Goal: Task Accomplishment & Management: Manage account settings

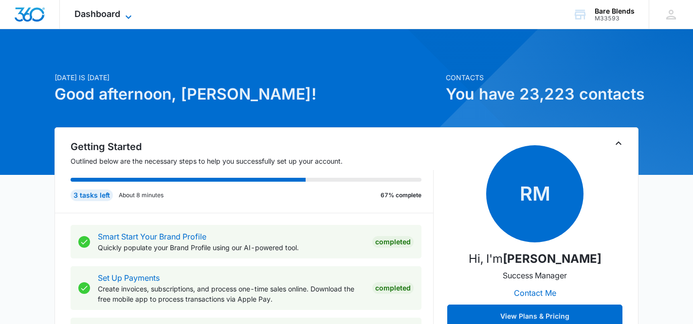
click at [107, 12] on span "Dashboard" at bounding box center [97, 14] width 46 height 10
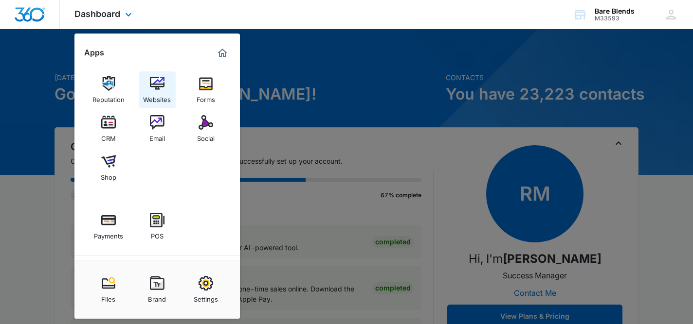
click at [155, 85] on img at bounding box center [157, 83] width 15 height 15
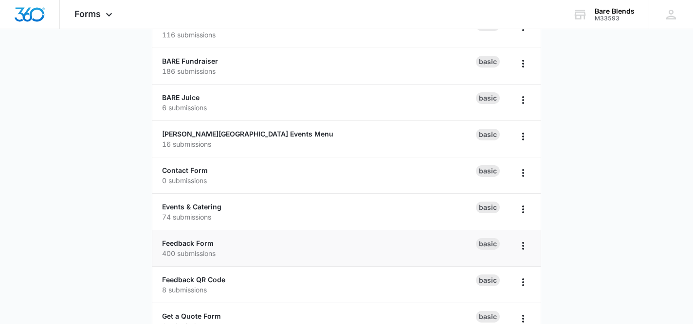
scroll to position [234, 0]
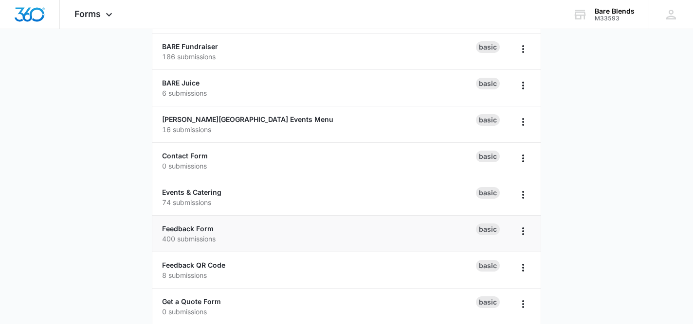
click at [383, 241] on p "400 submissions" at bounding box center [319, 239] width 314 height 10
click at [200, 229] on link "Feedback Form" at bounding box center [188, 229] width 52 height 8
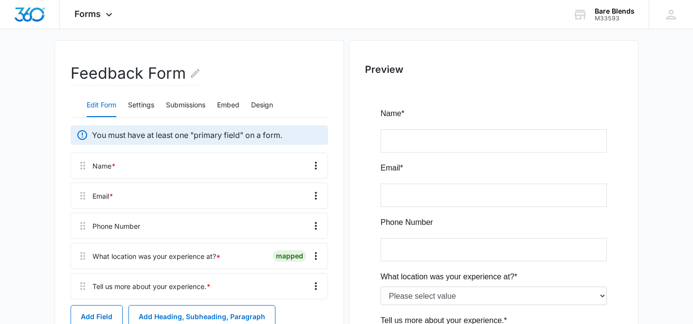
scroll to position [106, 0]
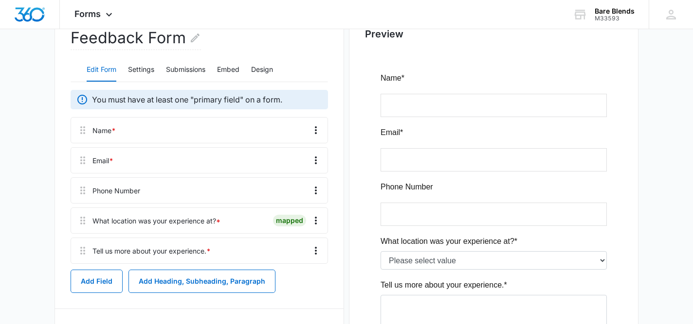
click at [218, 222] on span "*" at bounding box center [218, 221] width 4 height 8
click at [317, 221] on icon "Overflow Menu" at bounding box center [316, 221] width 12 height 12
click at [292, 246] on div "Edit" at bounding box center [289, 248] width 20 height 7
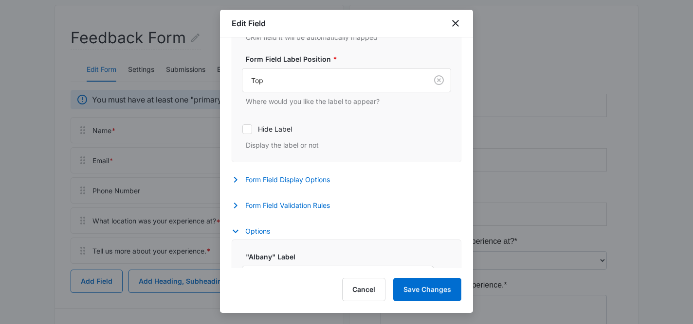
scroll to position [301, 0]
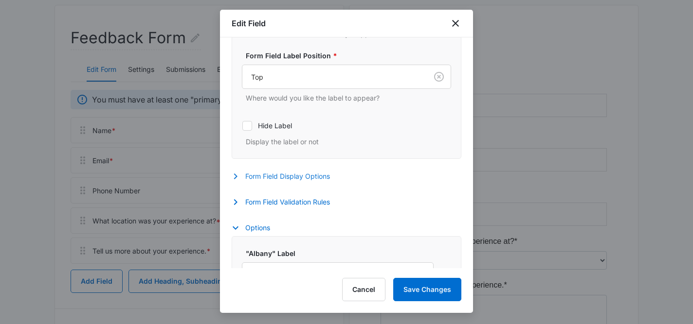
click at [236, 177] on icon "button" at bounding box center [235, 177] width 3 height 6
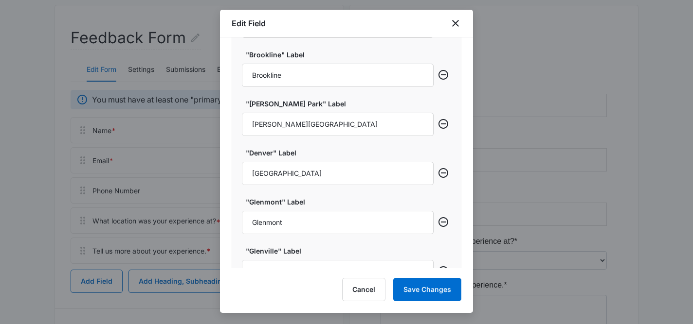
scroll to position [793, 0]
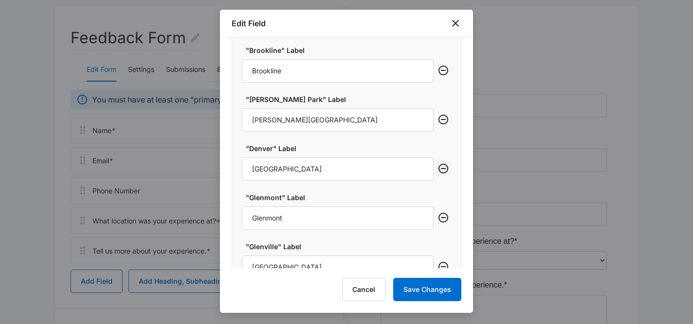
click at [446, 170] on icon "Remove row" at bounding box center [443, 169] width 12 height 12
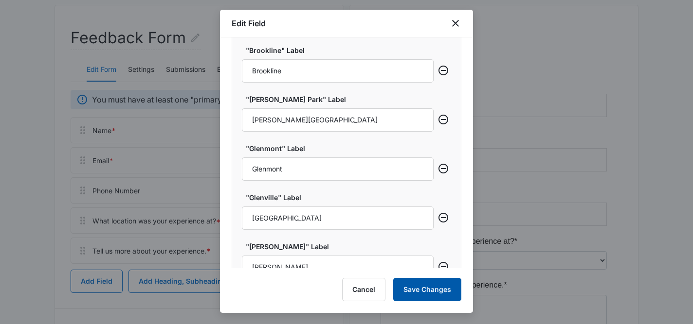
click at [440, 291] on button "Save Changes" at bounding box center [427, 289] width 68 height 23
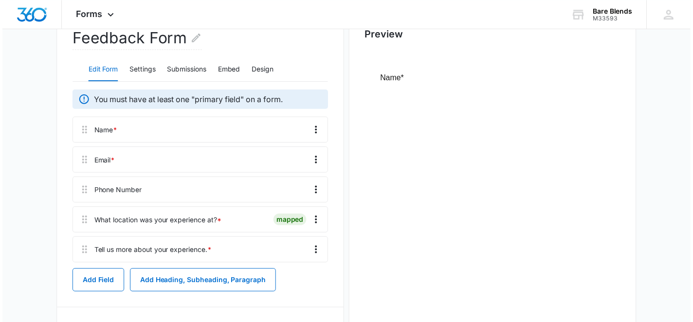
scroll to position [0, 0]
